Goal: Information Seeking & Learning: Learn about a topic

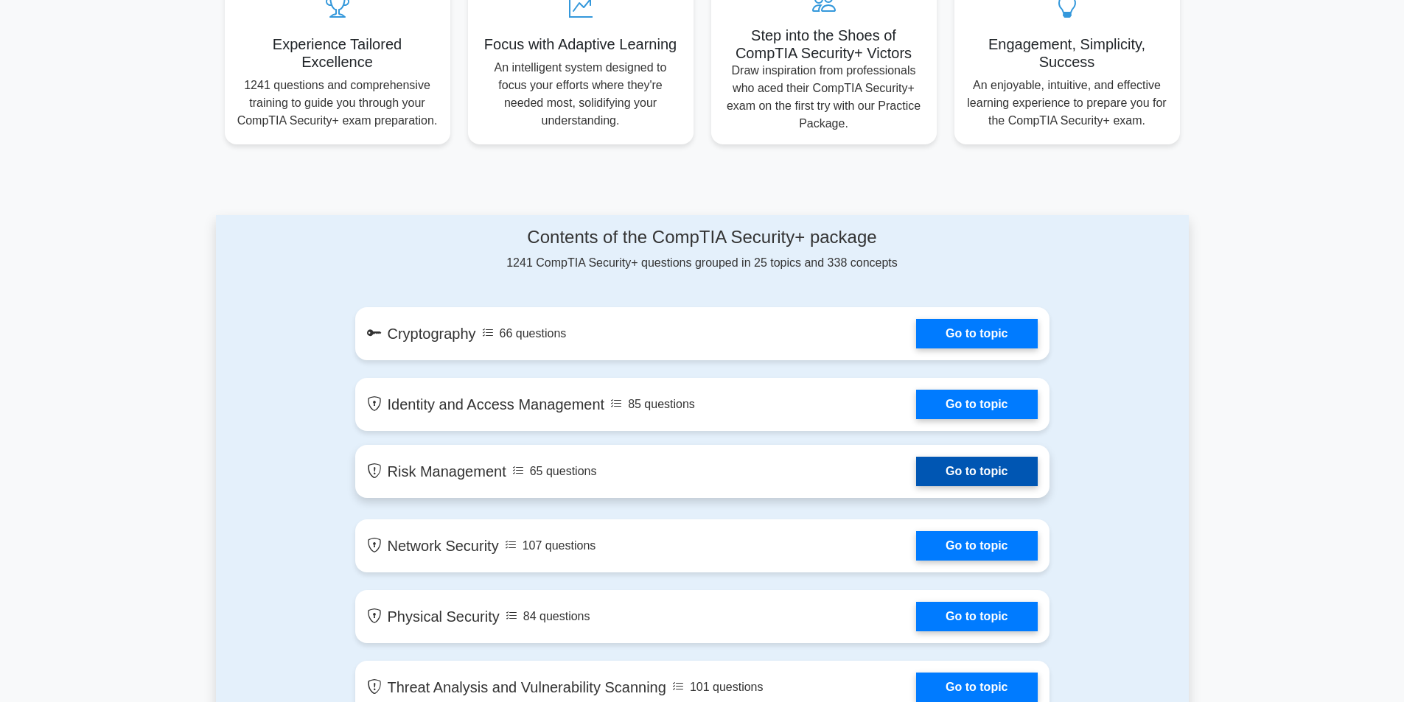
scroll to position [590, 0]
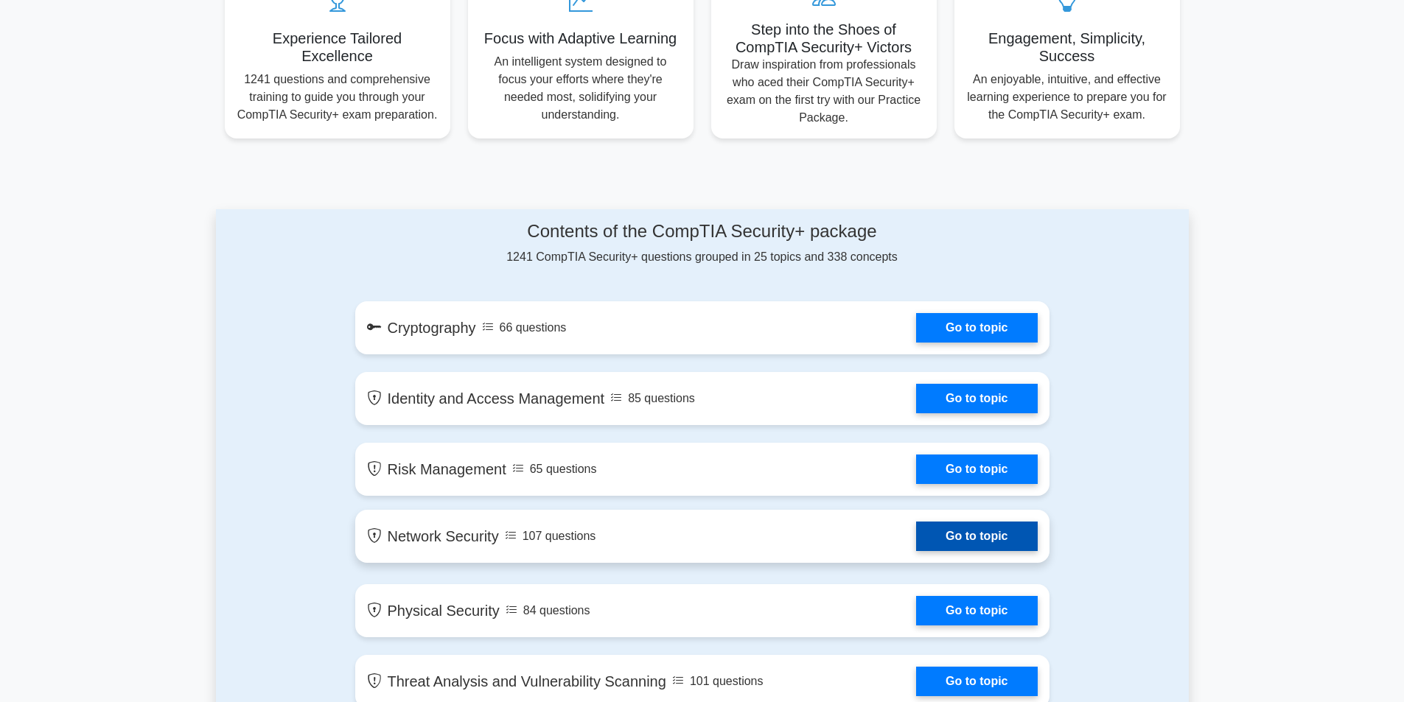
click at [916, 538] on link "Go to topic" at bounding box center [976, 536] width 121 height 29
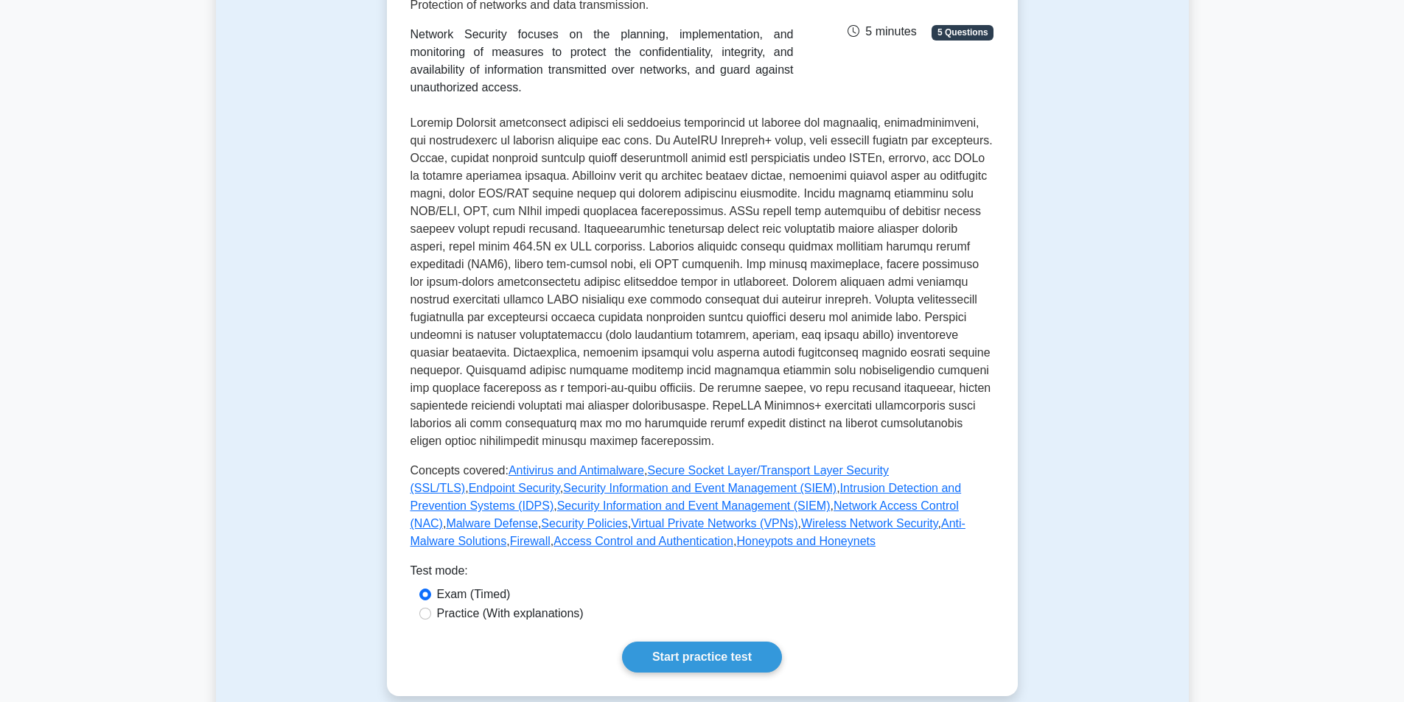
scroll to position [442, 0]
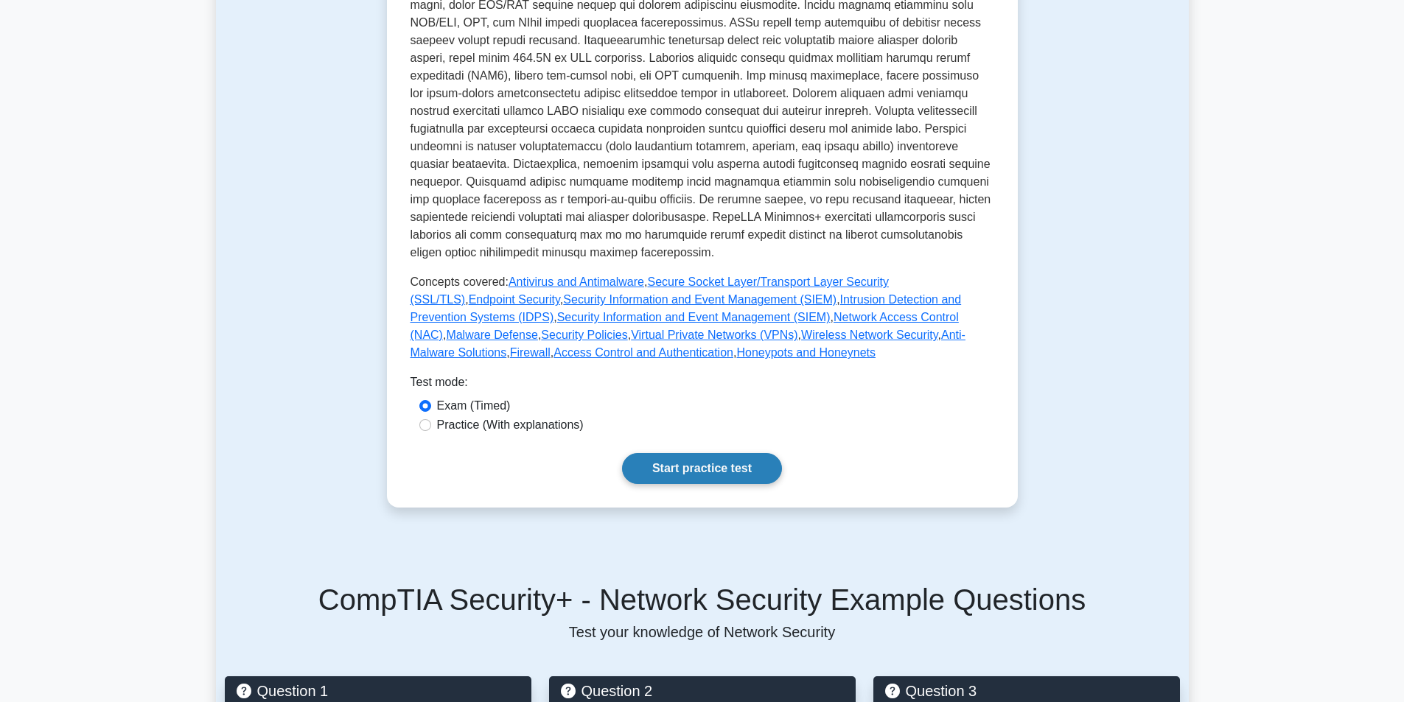
click at [688, 465] on link "Start practice test" at bounding box center [702, 468] width 160 height 31
click at [484, 422] on label "Practice (With explanations)" at bounding box center [510, 425] width 147 height 18
click at [431, 422] on input "Practice (With explanations)" at bounding box center [425, 425] width 12 height 12
radio input "true"
click at [748, 477] on link "Start practice test" at bounding box center [702, 468] width 160 height 31
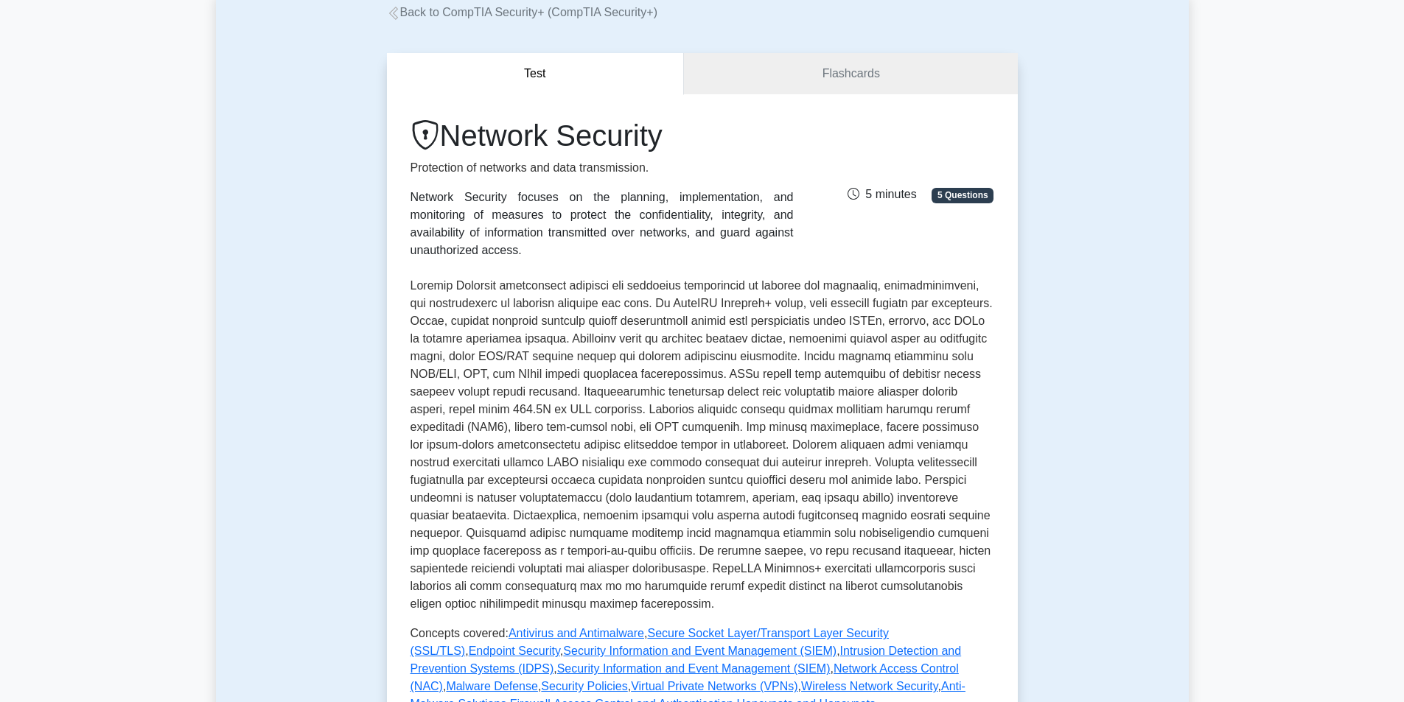
scroll to position [74, 0]
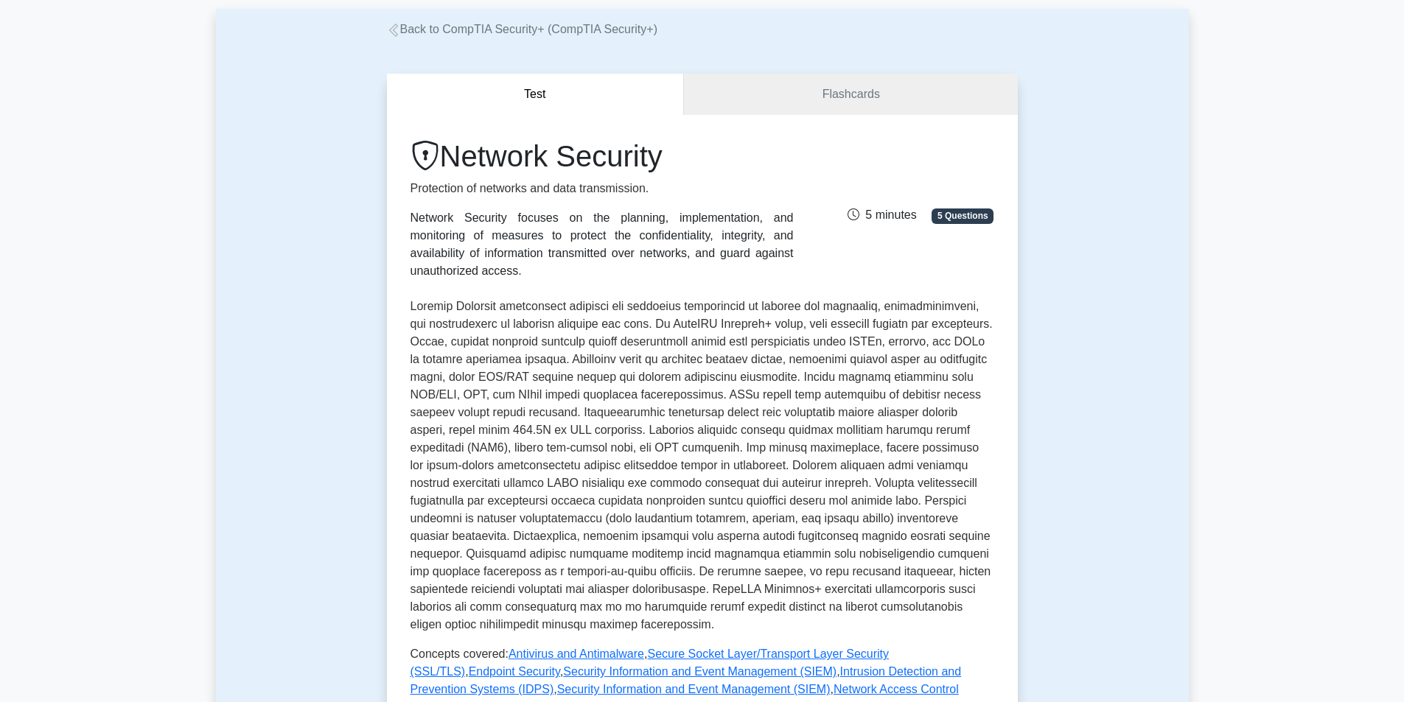
click at [523, 31] on link "Back to CompTIA Security+ (CompTIA Security+)" at bounding box center [522, 29] width 271 height 13
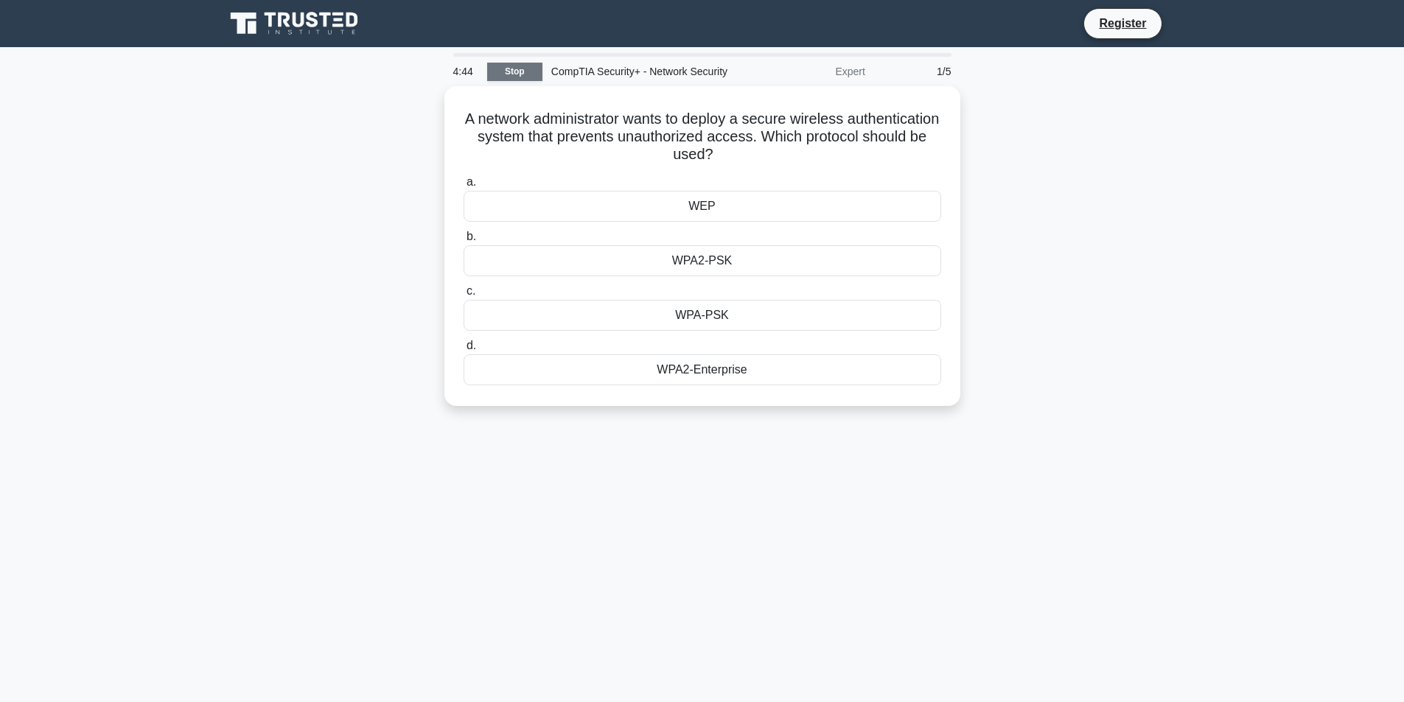
click at [500, 70] on link "Stop" at bounding box center [514, 72] width 55 height 18
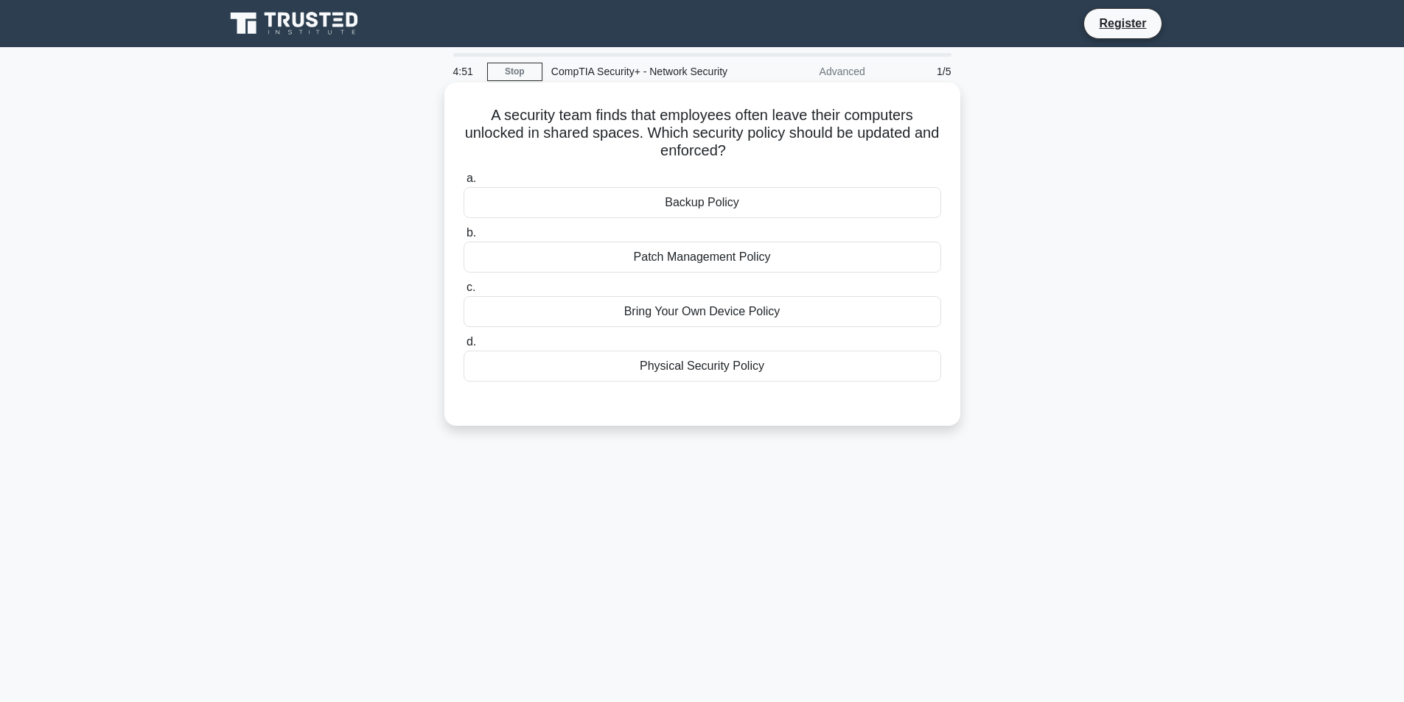
click at [818, 264] on div "Patch Management Policy" at bounding box center [703, 257] width 478 height 31
click at [464, 238] on input "b. Patch Management Policy" at bounding box center [464, 233] width 0 height 10
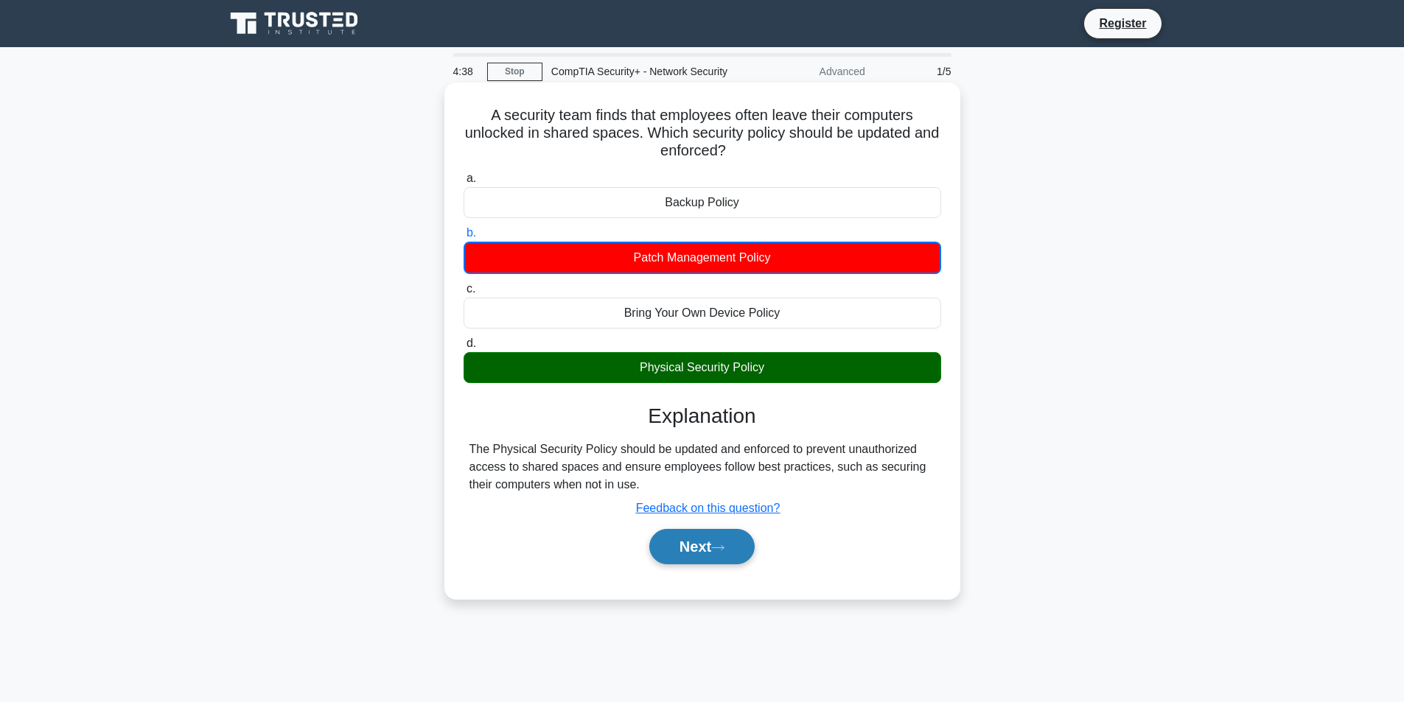
click at [716, 561] on button "Next" at bounding box center [701, 546] width 105 height 35
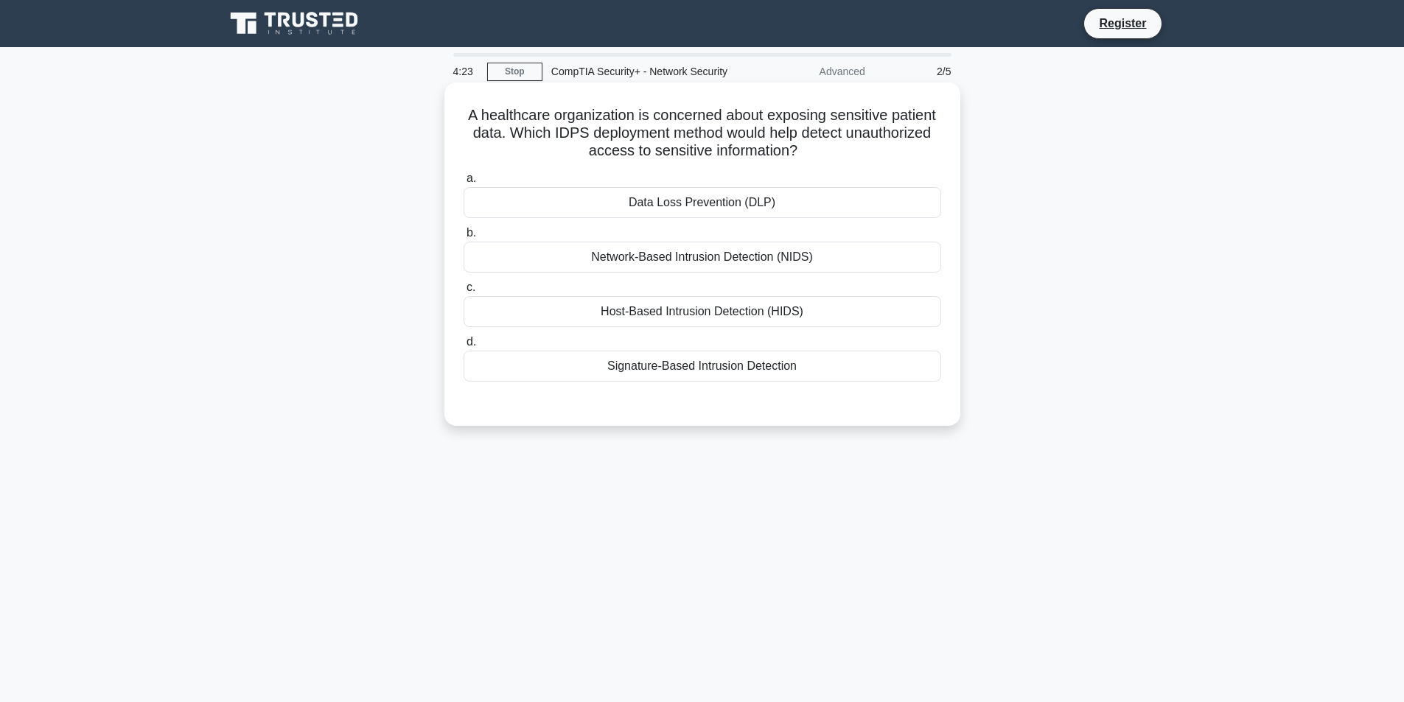
click at [762, 205] on div "Data Loss Prevention (DLP)" at bounding box center [703, 202] width 478 height 31
click at [464, 184] on input "a. Data Loss Prevention (DLP)" at bounding box center [464, 179] width 0 height 10
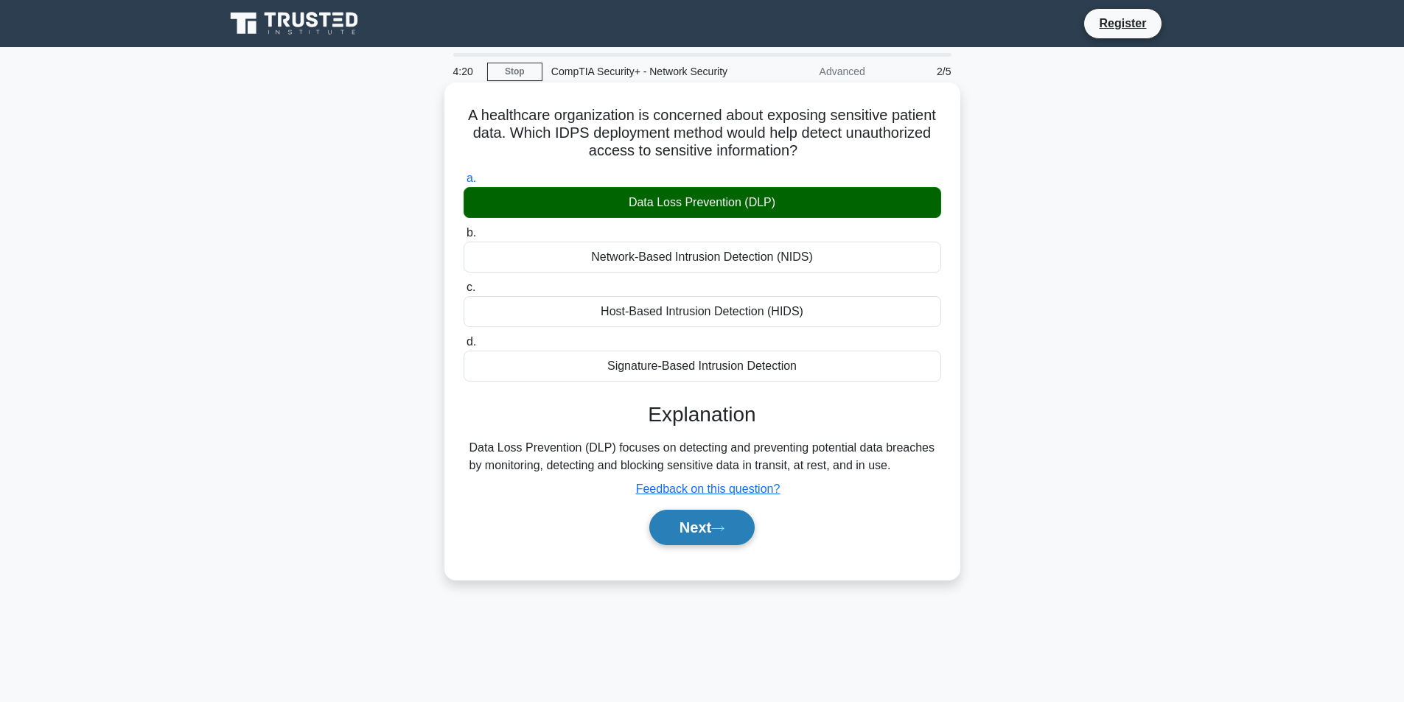
click at [680, 538] on button "Next" at bounding box center [701, 527] width 105 height 35
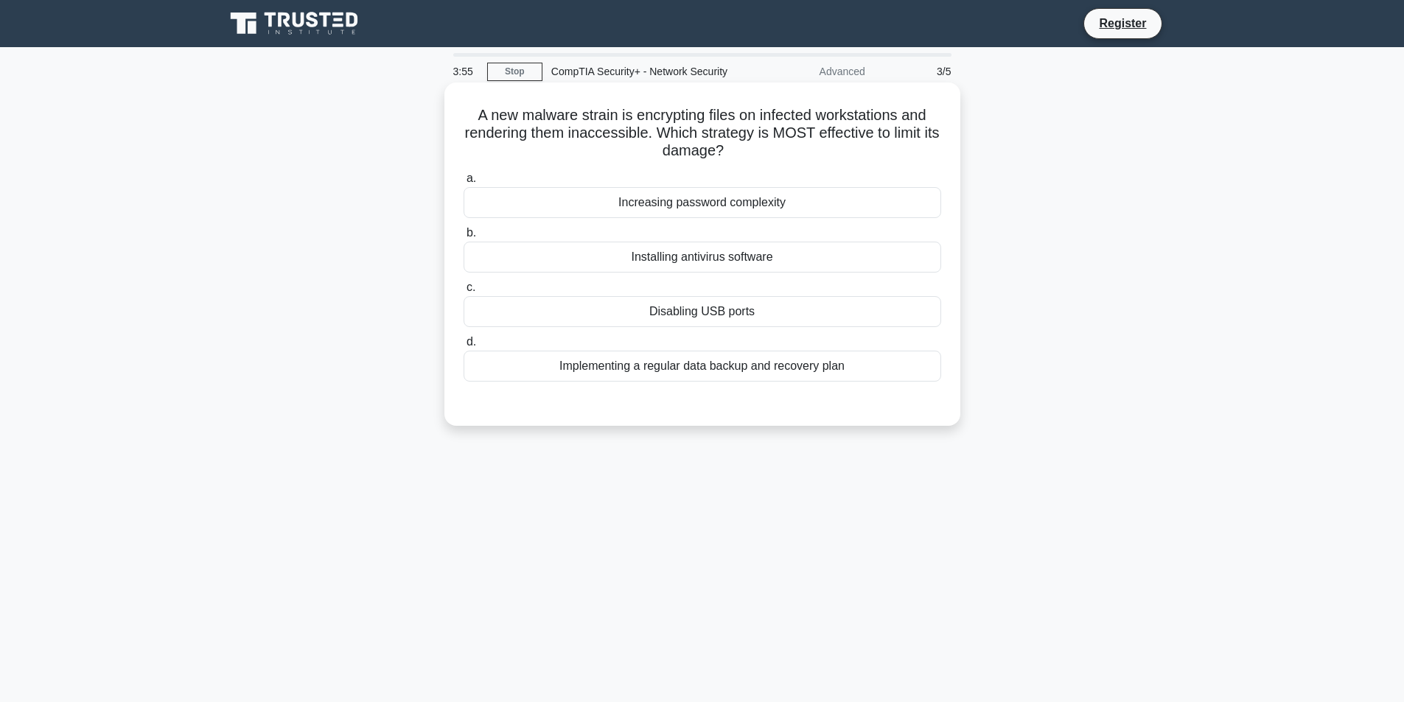
click at [788, 258] on div "Installing antivirus software" at bounding box center [703, 257] width 478 height 31
click at [464, 238] on input "b. Installing antivirus software" at bounding box center [464, 233] width 0 height 10
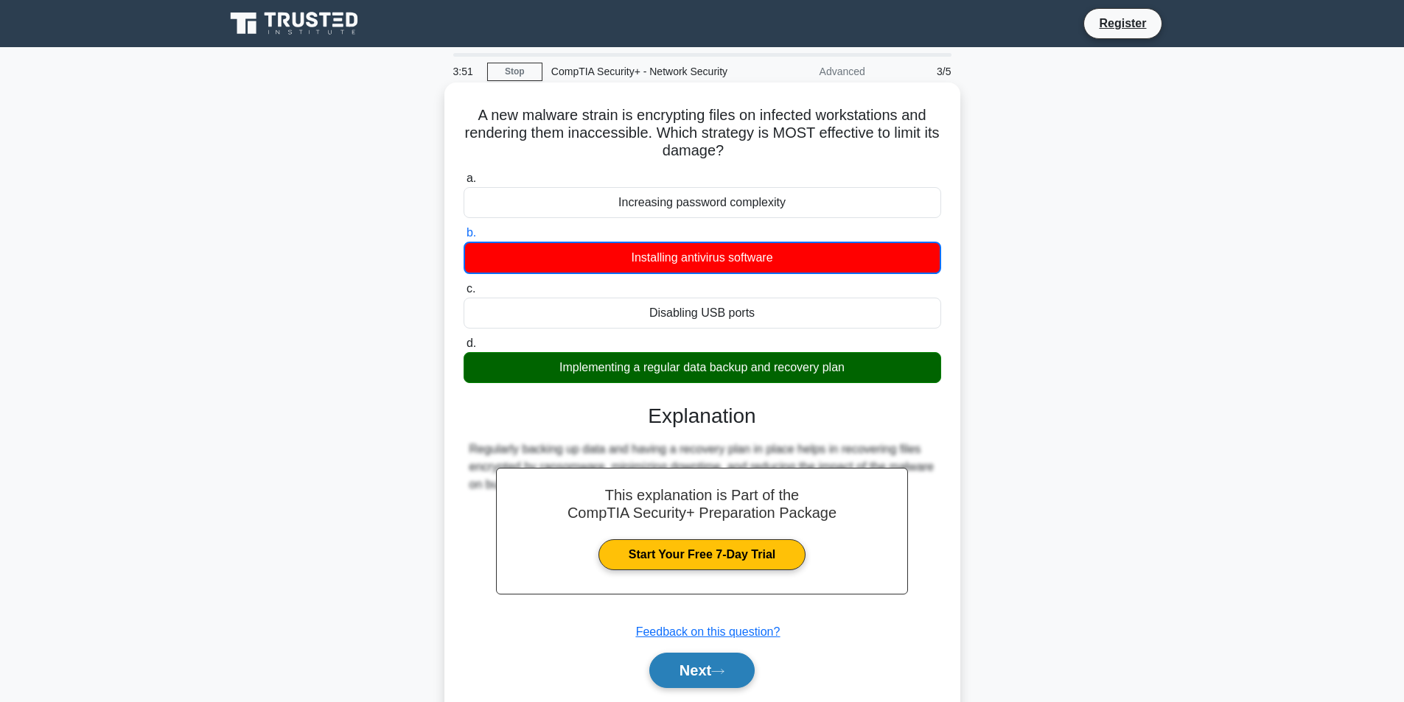
click at [742, 682] on button "Next" at bounding box center [701, 670] width 105 height 35
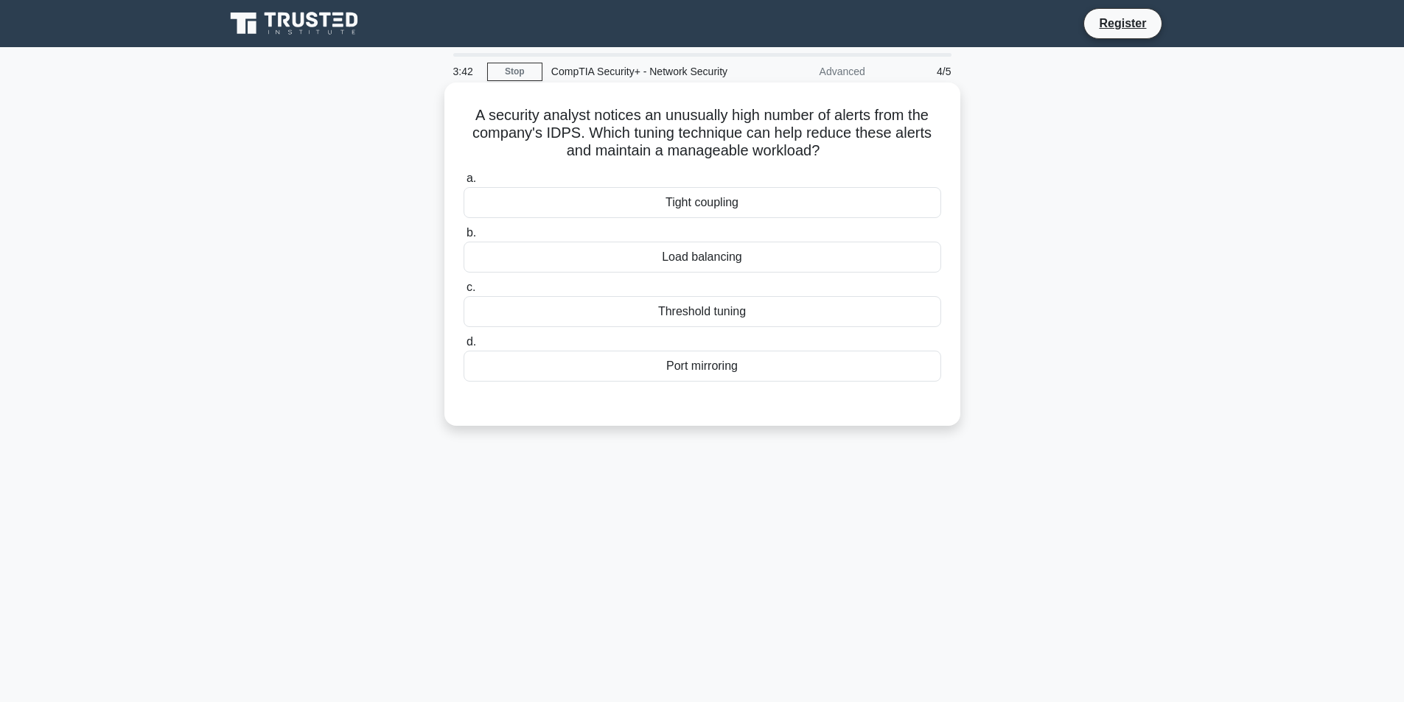
click at [785, 378] on div "Port mirroring" at bounding box center [703, 366] width 478 height 31
click at [464, 347] on input "d. Port mirroring" at bounding box center [464, 343] width 0 height 10
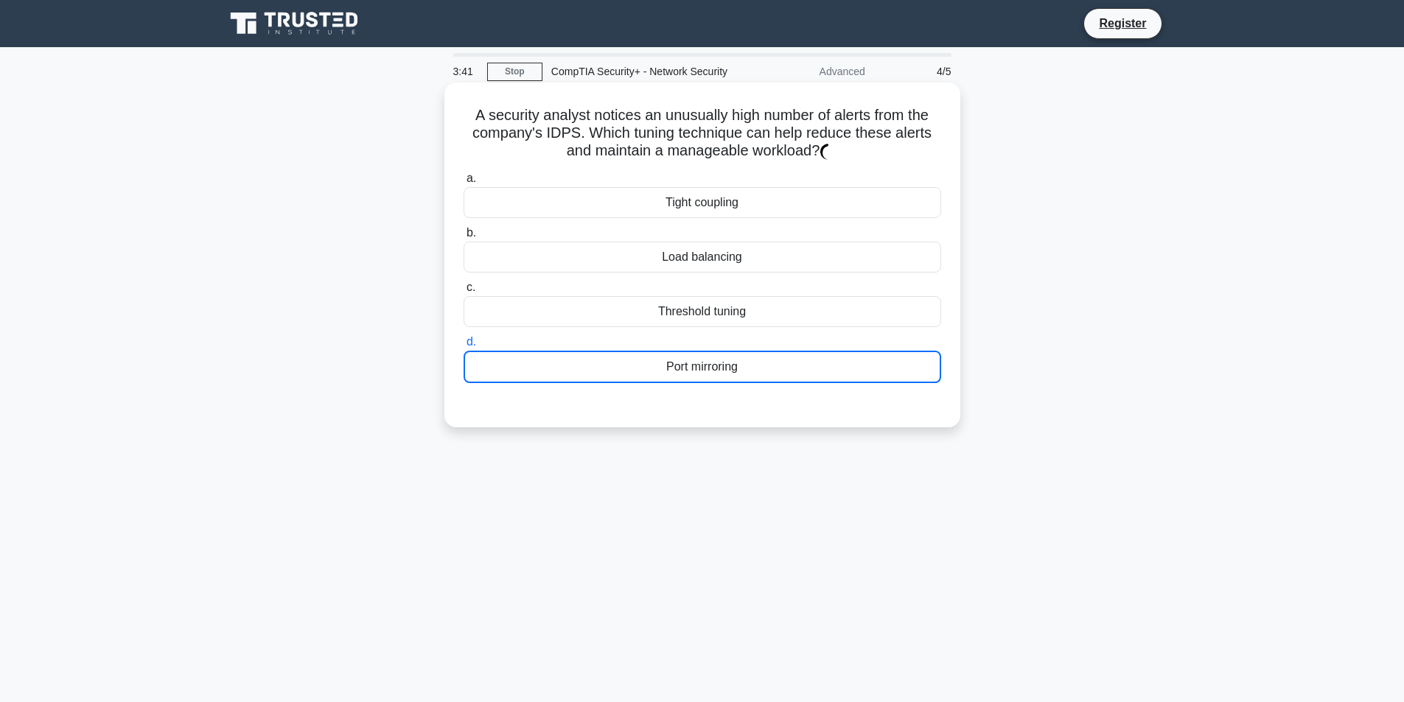
click at [781, 371] on div "Port mirroring" at bounding box center [703, 367] width 478 height 32
click at [464, 347] on input "d. Port mirroring" at bounding box center [464, 343] width 0 height 10
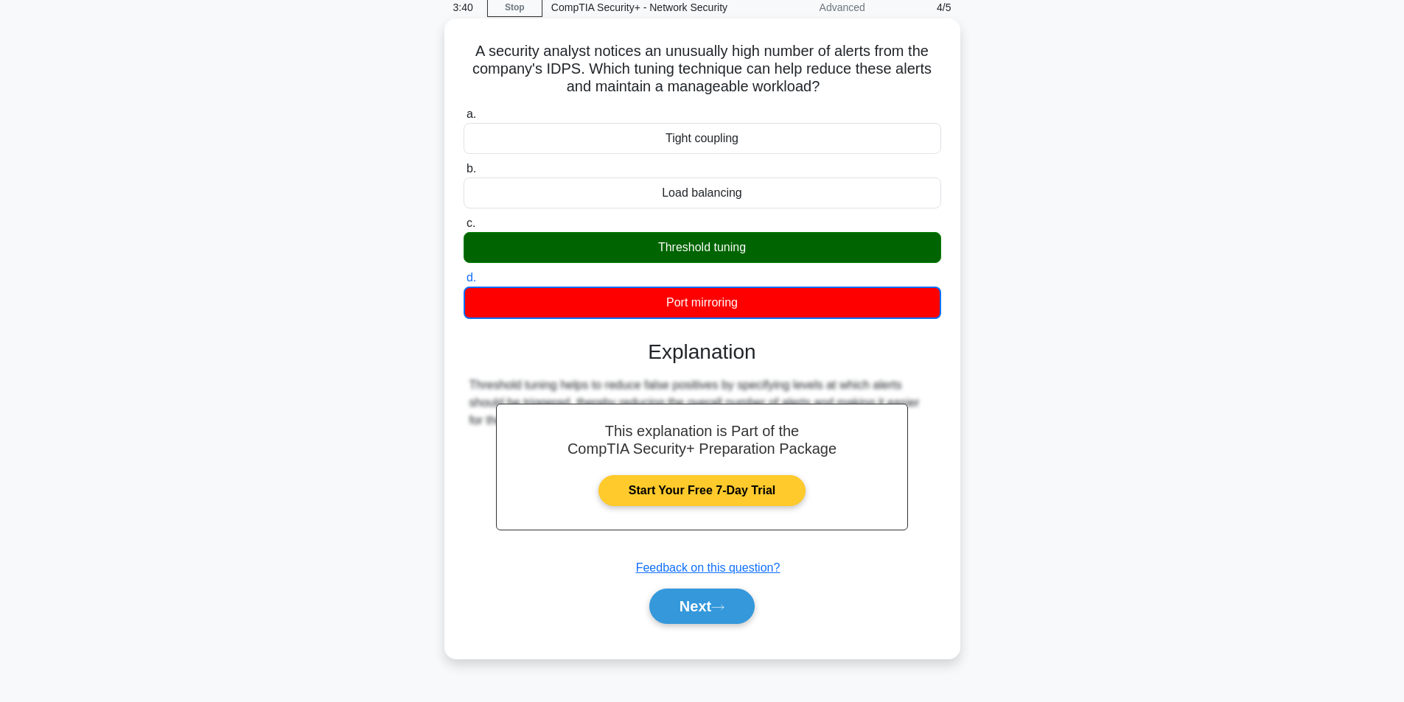
scroll to position [94, 0]
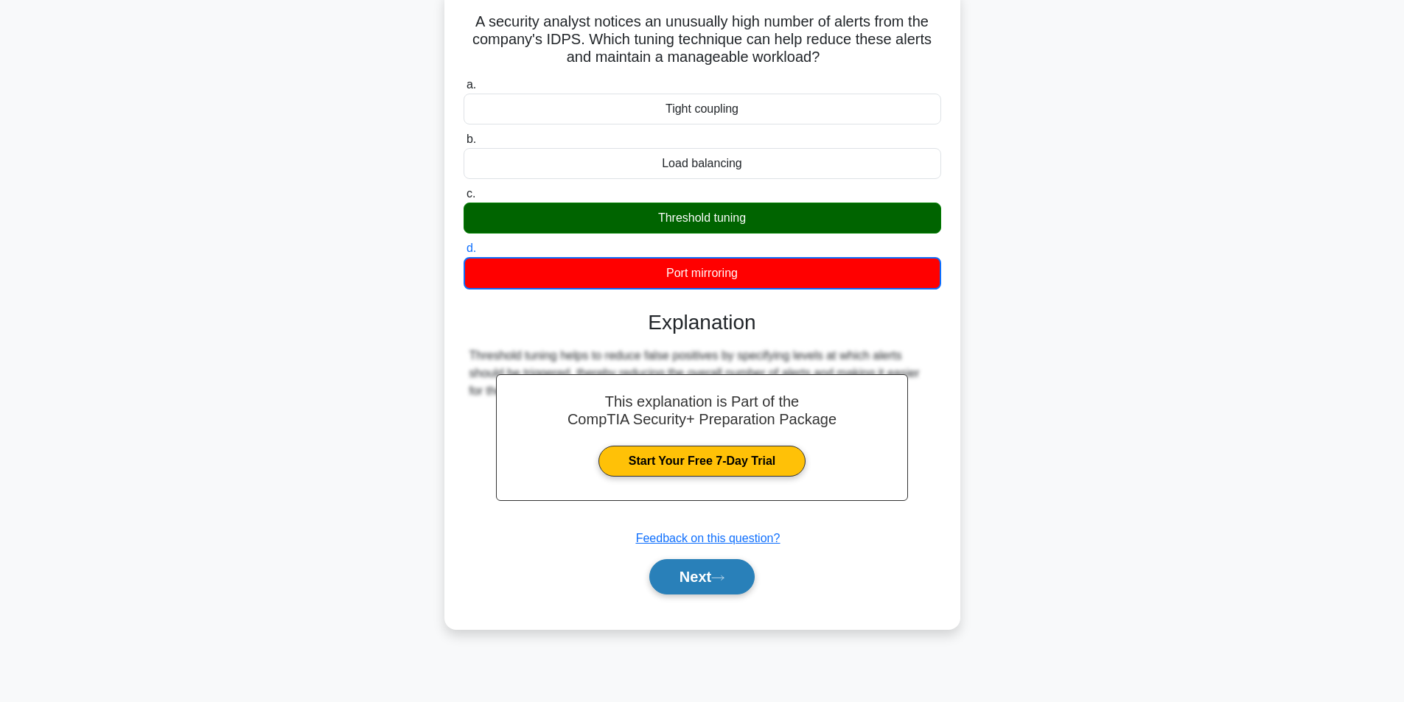
click at [725, 581] on icon at bounding box center [717, 578] width 13 height 8
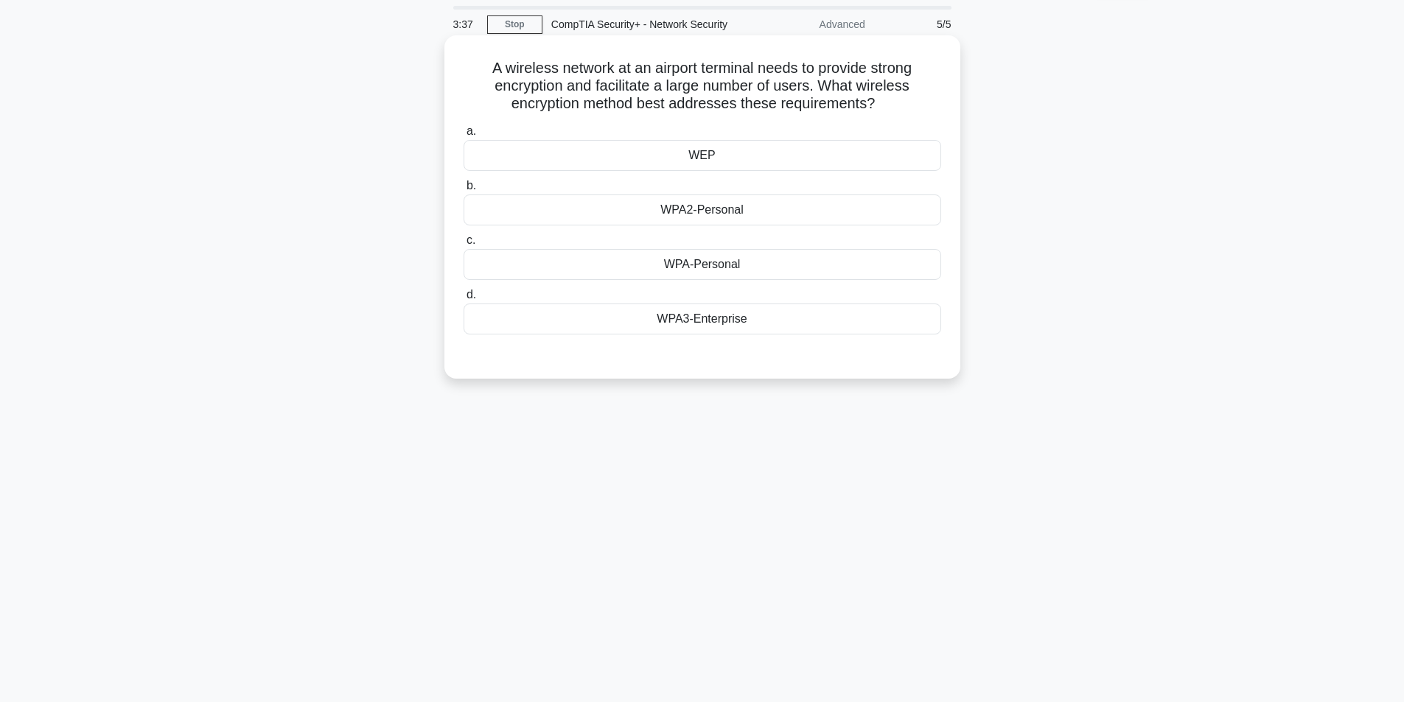
scroll to position [0, 0]
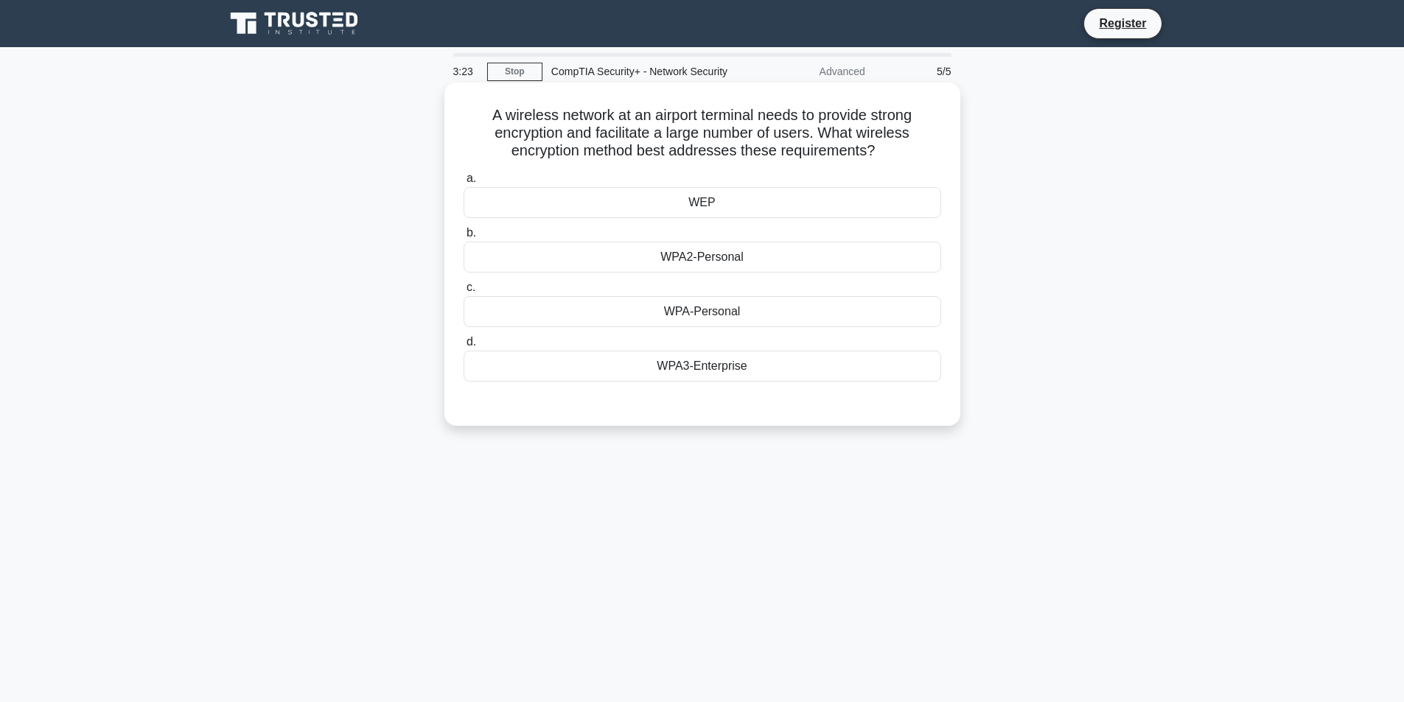
click at [839, 377] on div "WPA3-Enterprise" at bounding box center [703, 366] width 478 height 31
click at [464, 347] on input "d. WPA3-Enterprise" at bounding box center [464, 343] width 0 height 10
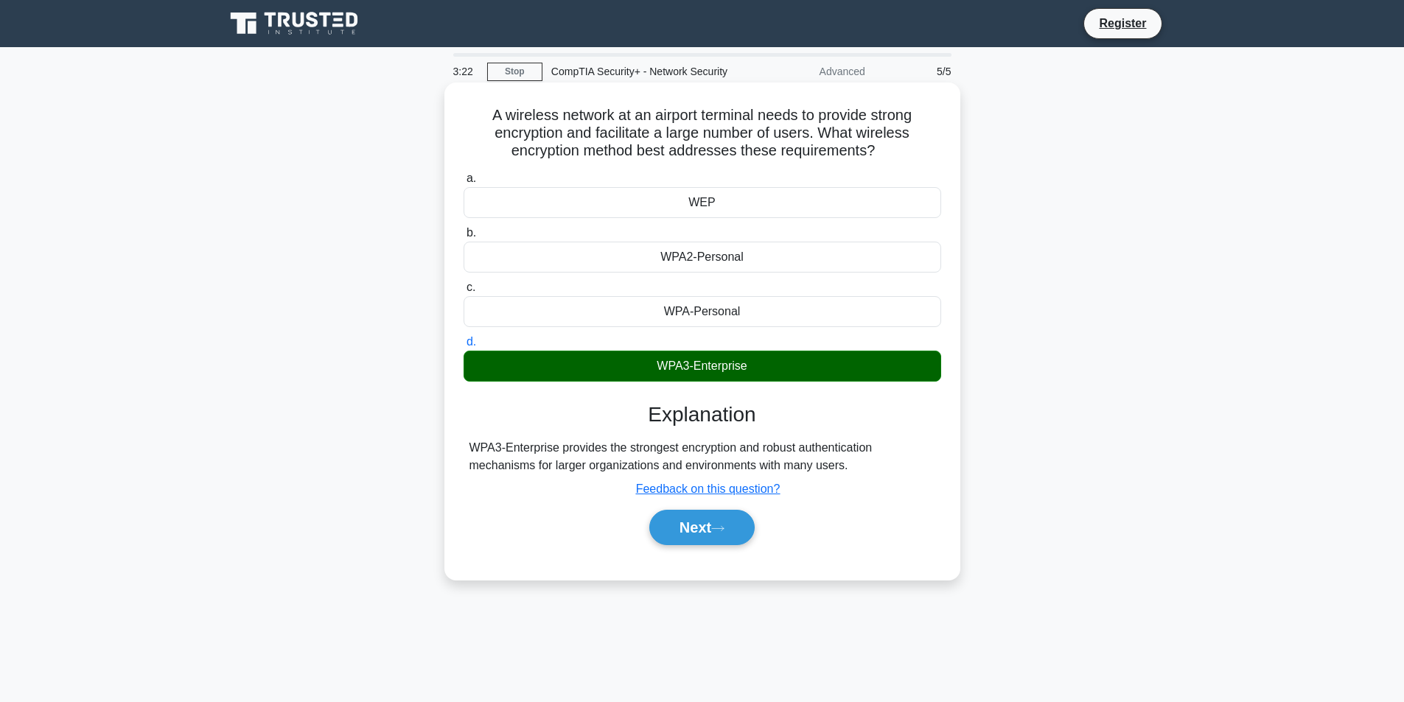
click at [769, 349] on label "d. WPA3-Enterprise" at bounding box center [703, 357] width 478 height 49
click at [464, 347] on input "d. WPA3-Enterprise" at bounding box center [464, 343] width 0 height 10
click at [736, 523] on button "Next" at bounding box center [701, 527] width 105 height 35
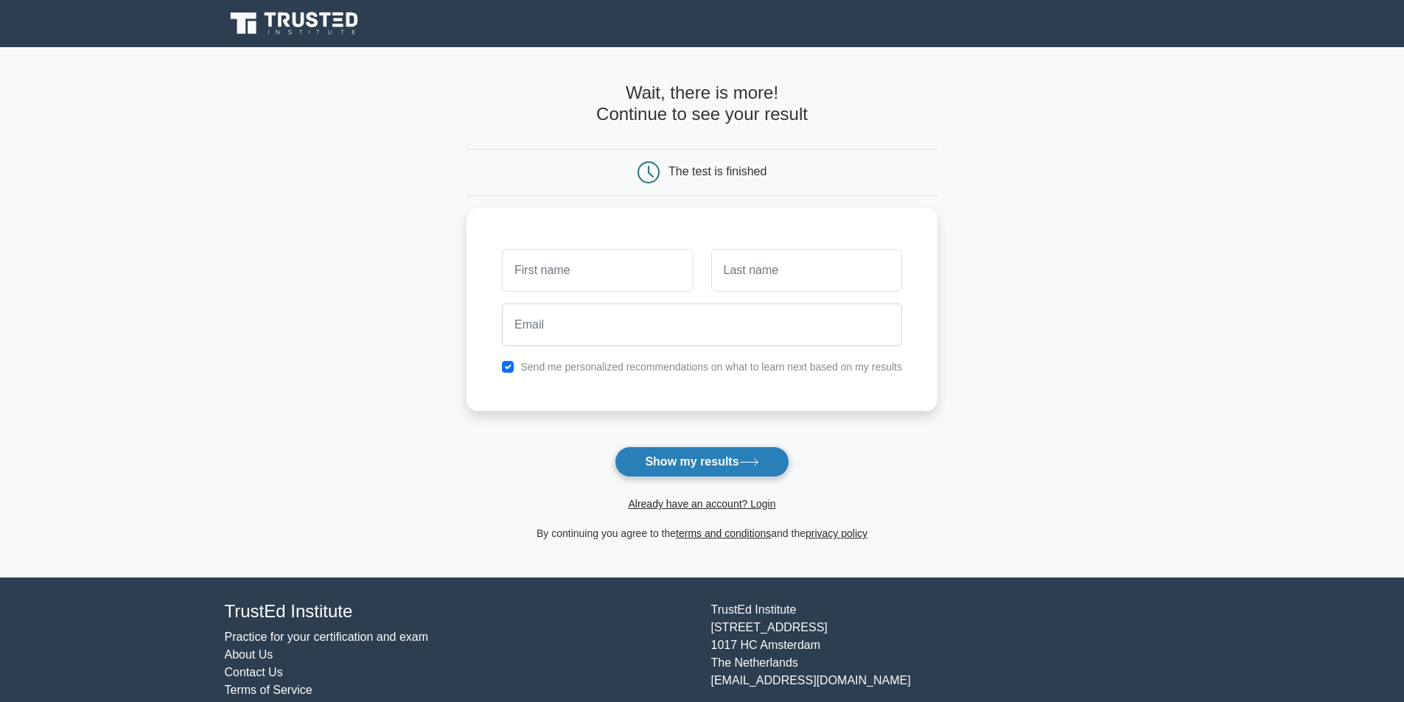
click at [760, 473] on button "Show my results" at bounding box center [702, 462] width 174 height 31
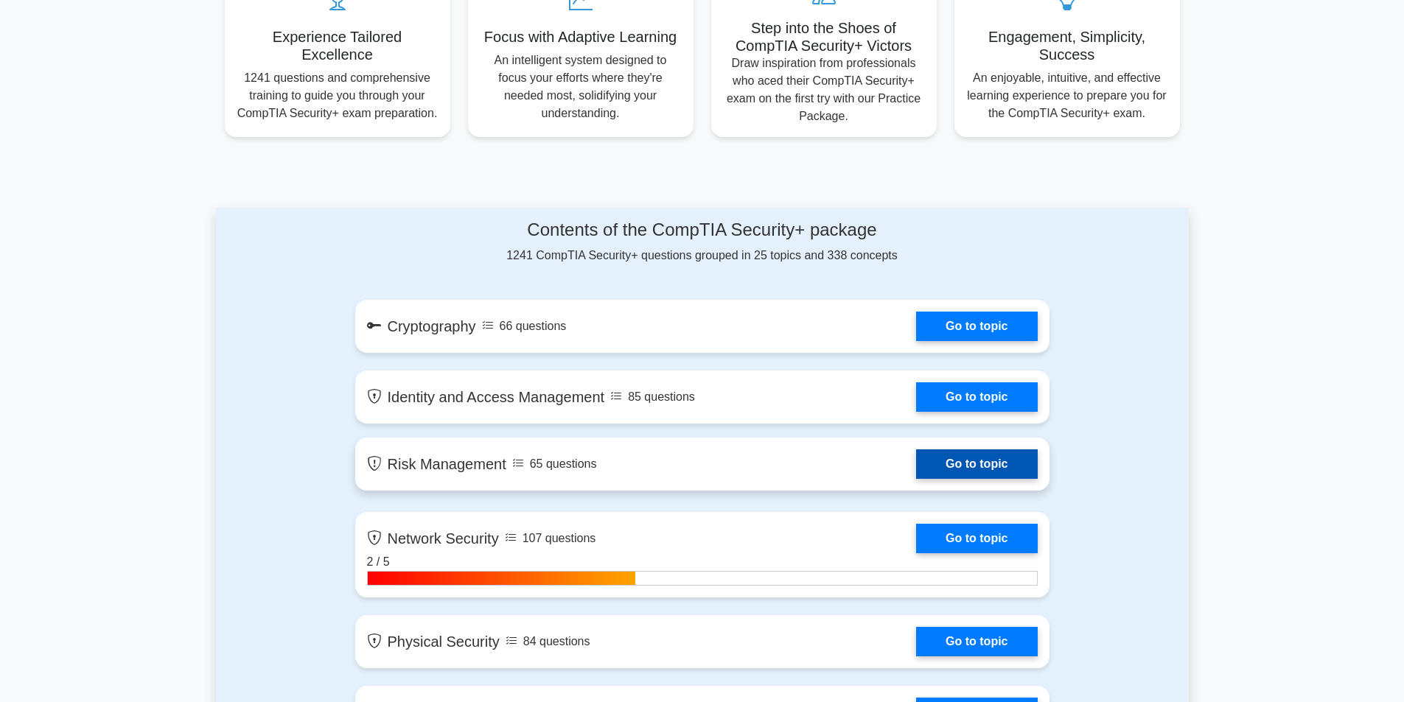
scroll to position [737, 0]
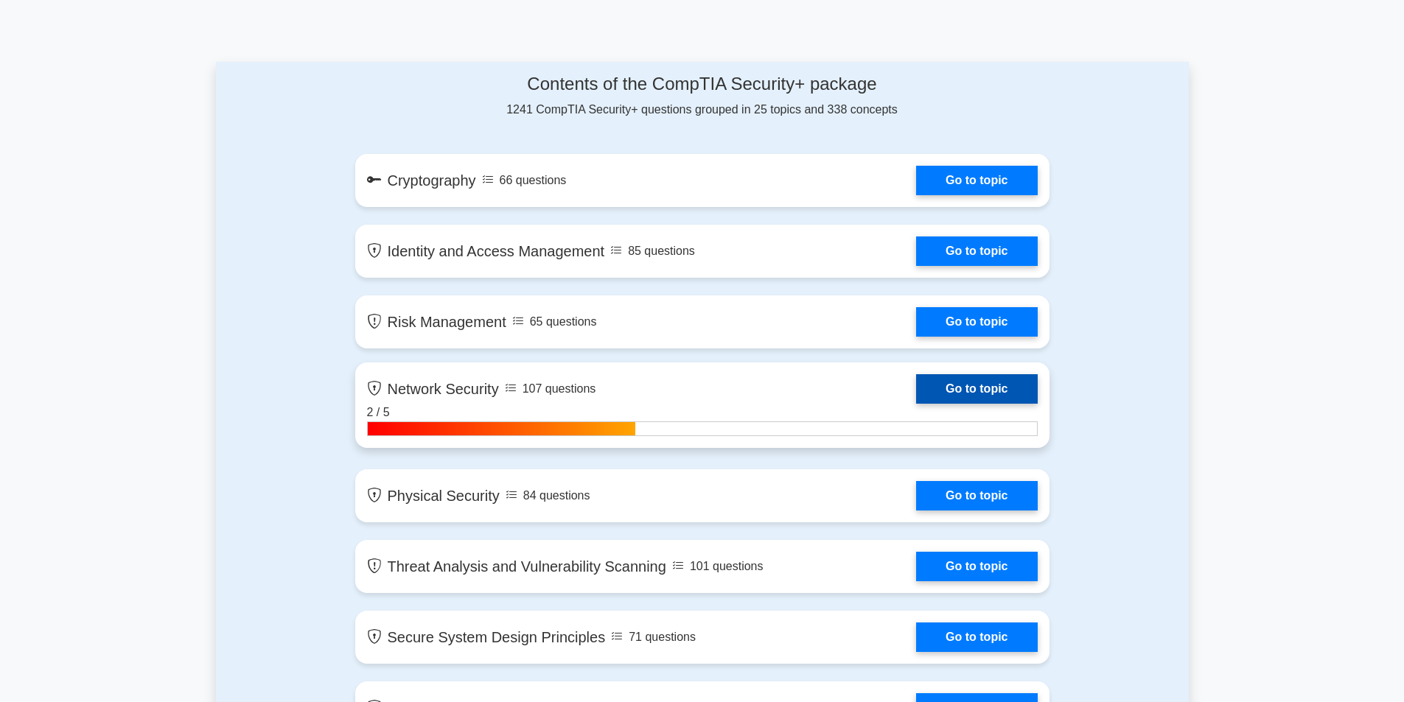
click at [916, 385] on link "Go to topic" at bounding box center [976, 388] width 121 height 29
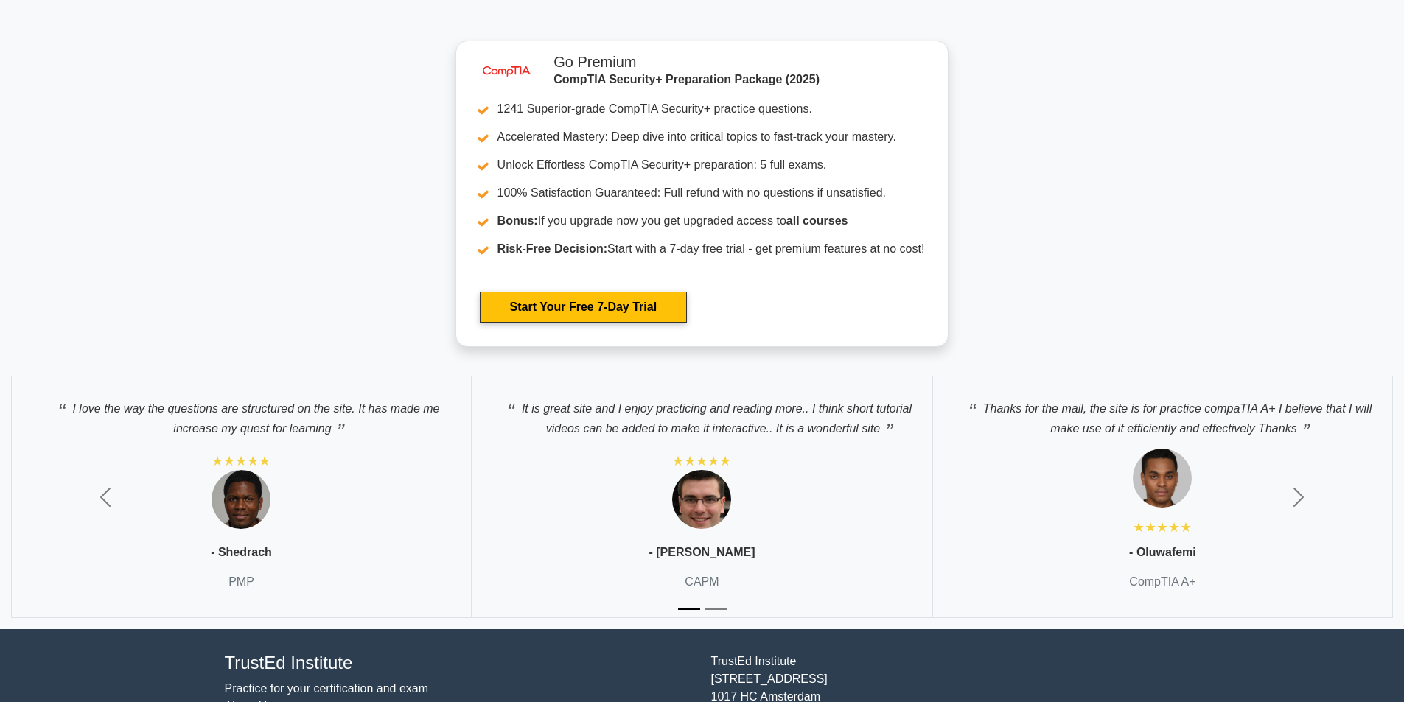
scroll to position [3773, 0]
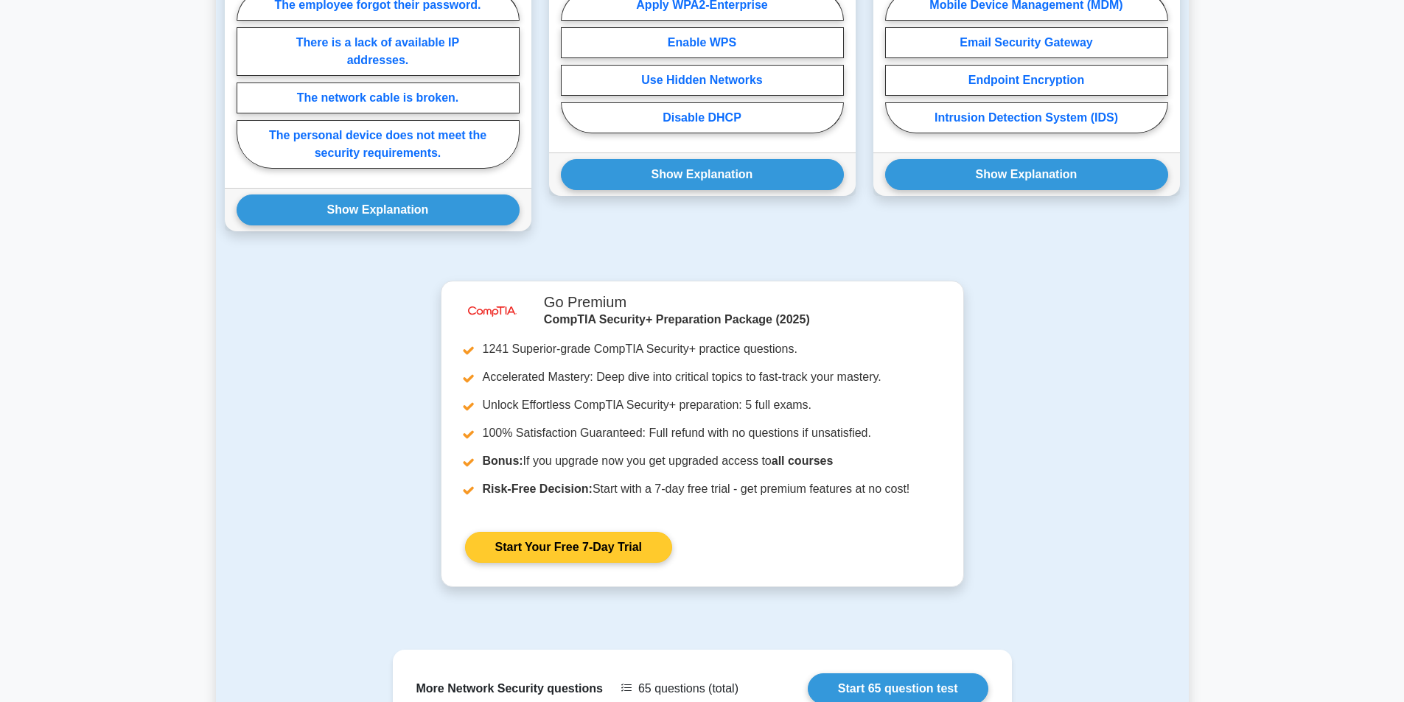
scroll to position [1530, 0]
